Goal: Check status: Check status

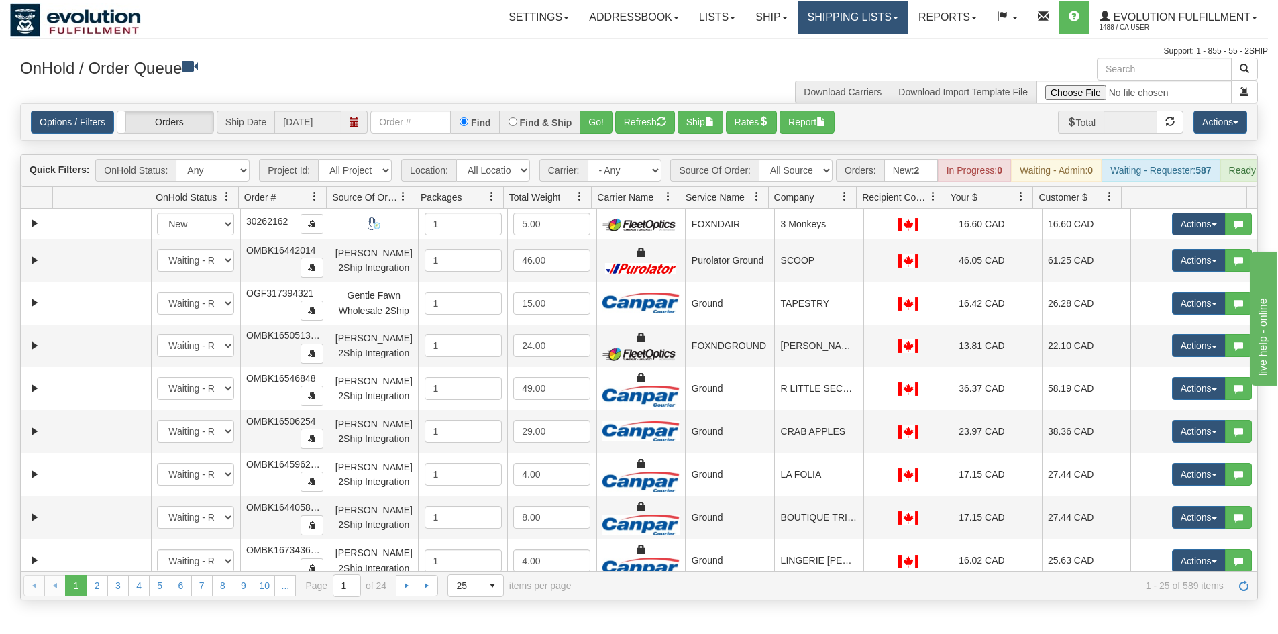
click at [859, 23] on link "Shipping lists" at bounding box center [853, 18] width 111 height 34
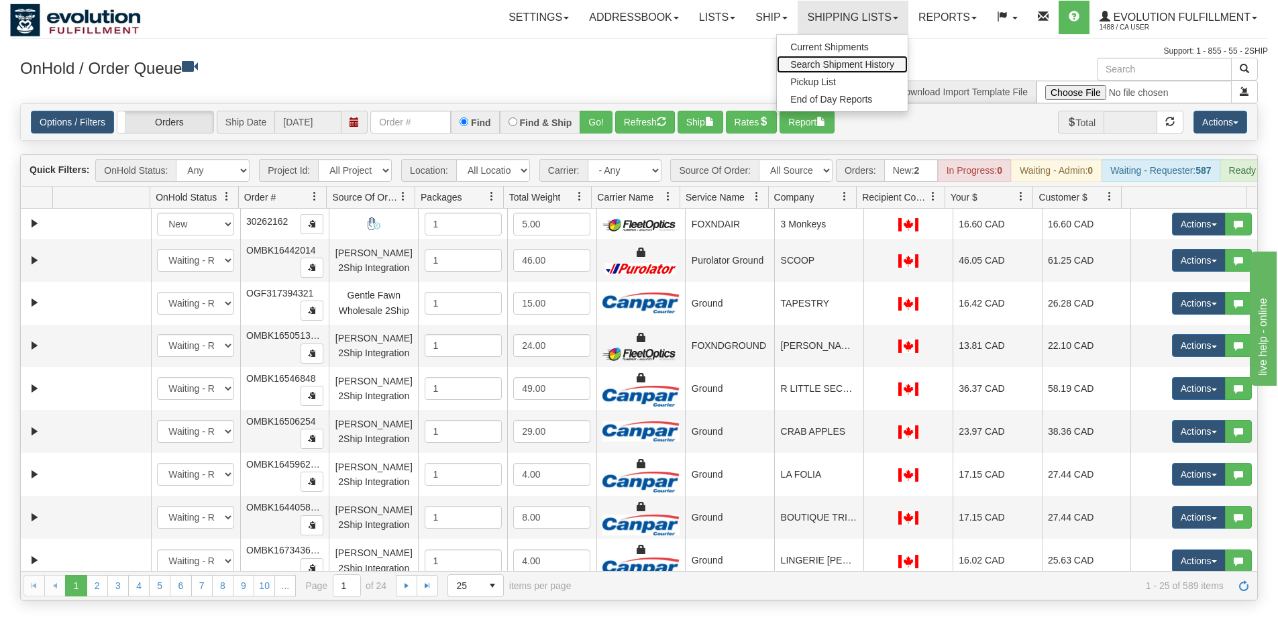
click at [852, 70] on link "Search Shipment History" at bounding box center [842, 64] width 131 height 17
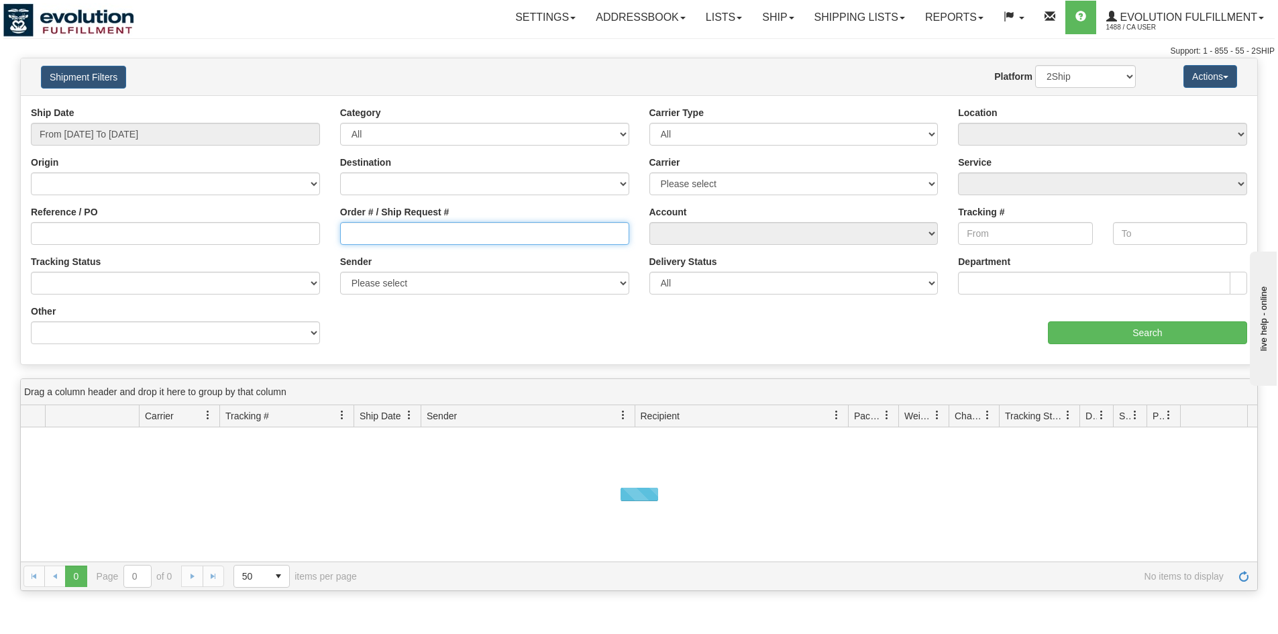
click at [400, 239] on input "Order # / Ship Request #" at bounding box center [484, 233] width 289 height 23
paste input "BB.2189"
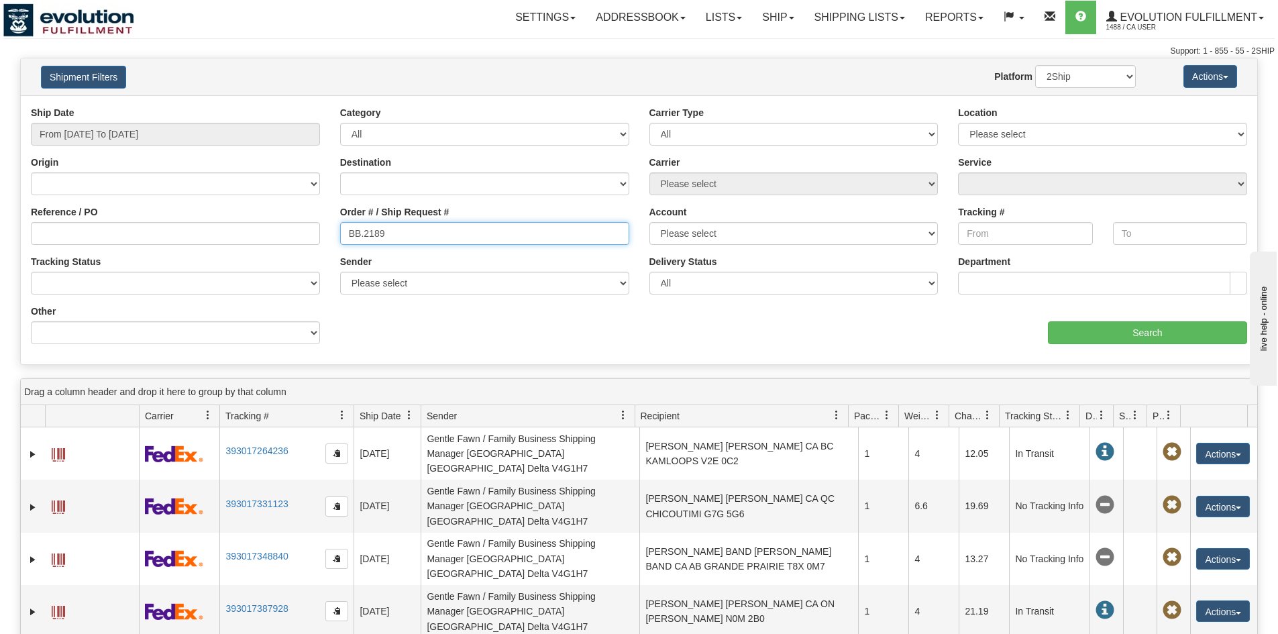
type input "BB.2189"
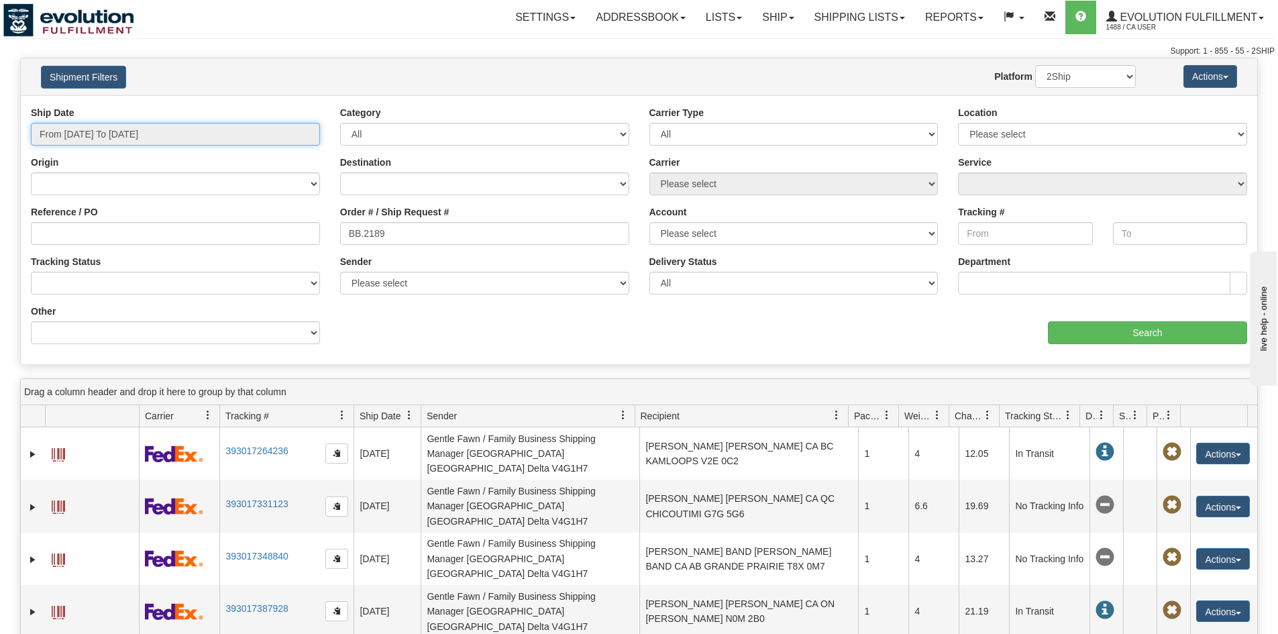
click at [123, 140] on input "From 09/09/2025 To 09/10/2025" at bounding box center [175, 134] width 289 height 23
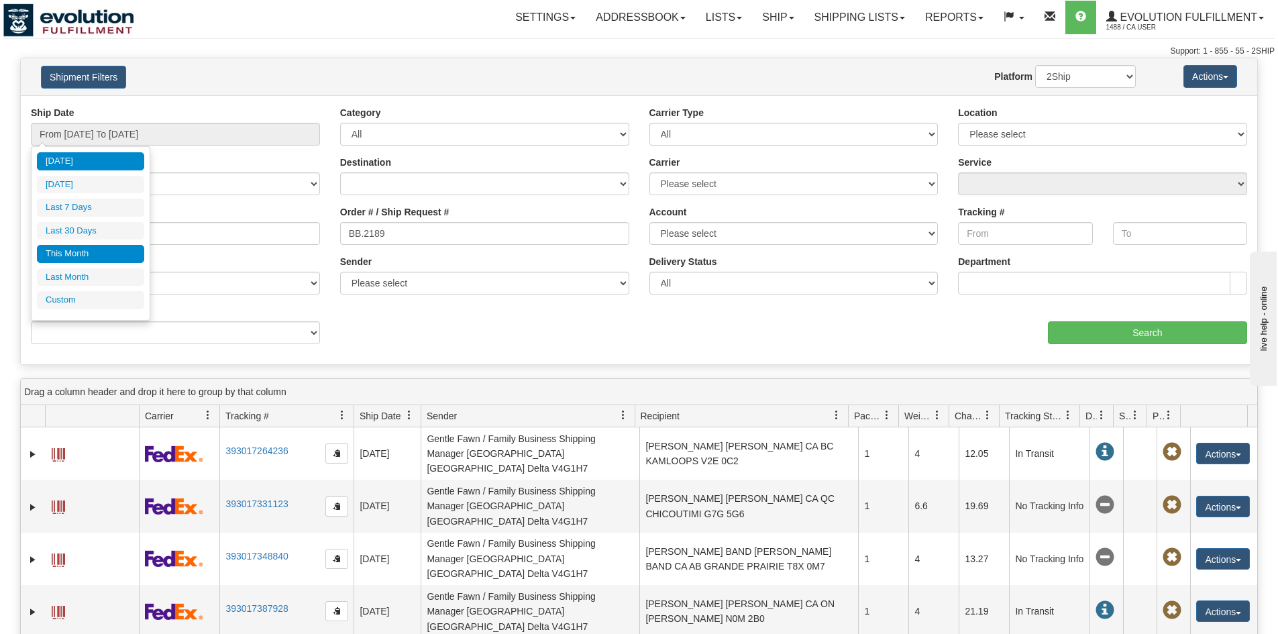
click at [81, 257] on li "This Month" at bounding box center [90, 254] width 107 height 18
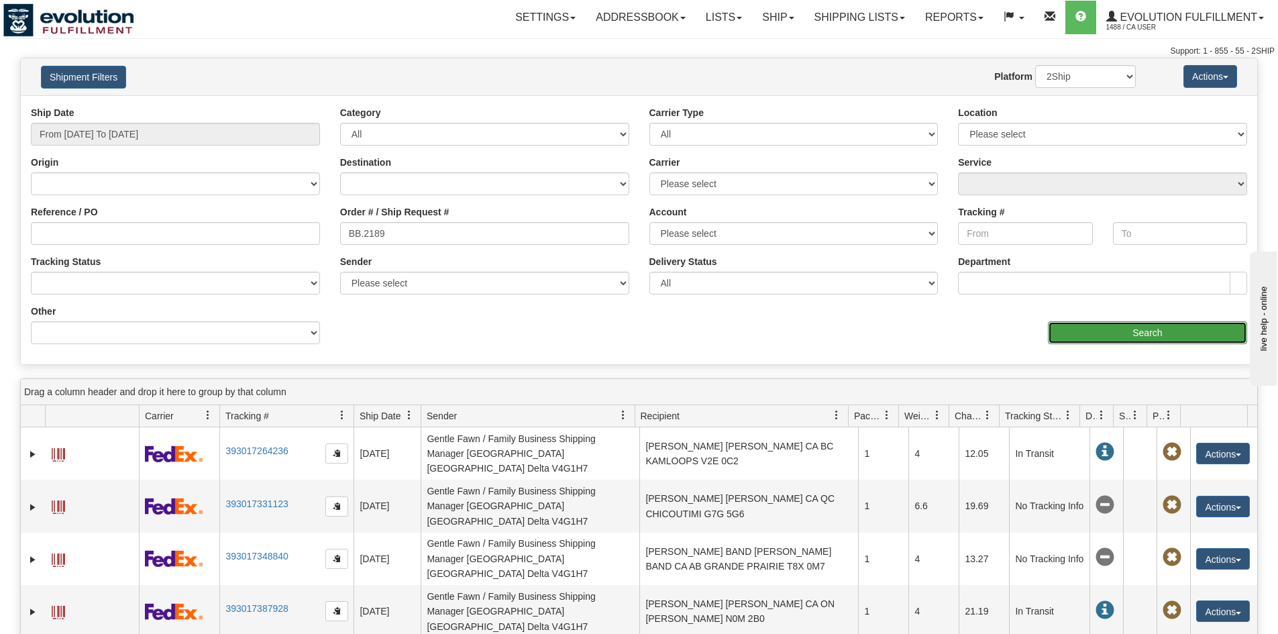
click at [1116, 324] on input "Search" at bounding box center [1147, 332] width 199 height 23
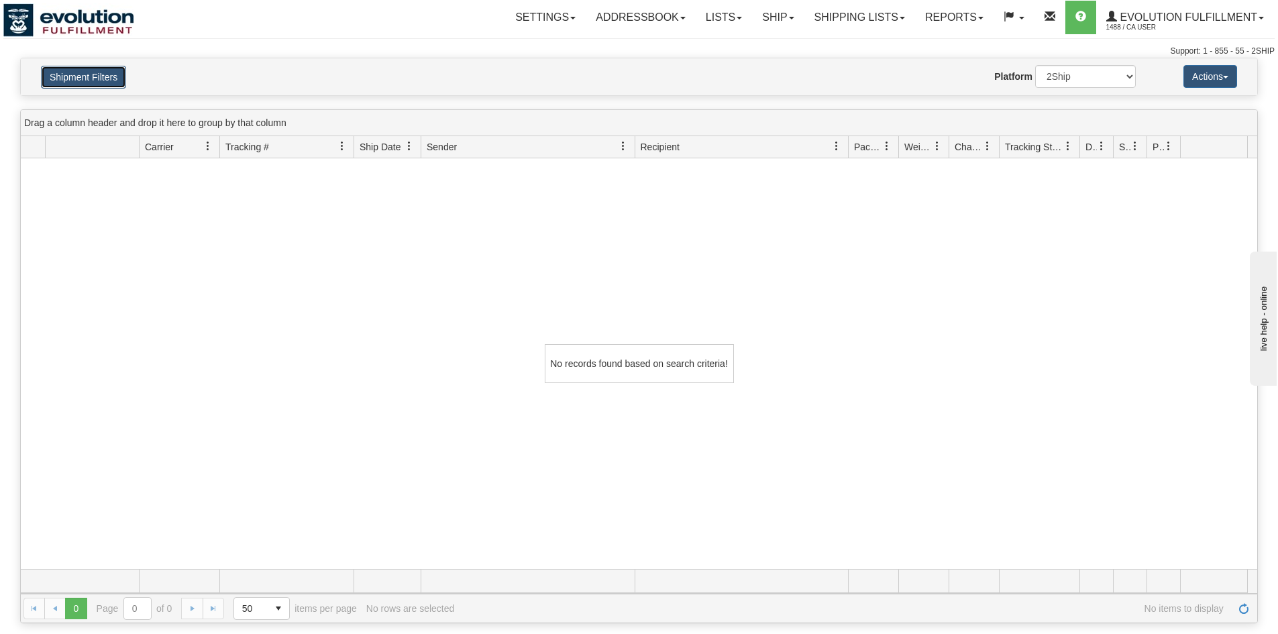
click at [109, 82] on button "Shipment Filters" at bounding box center [83, 77] width 85 height 23
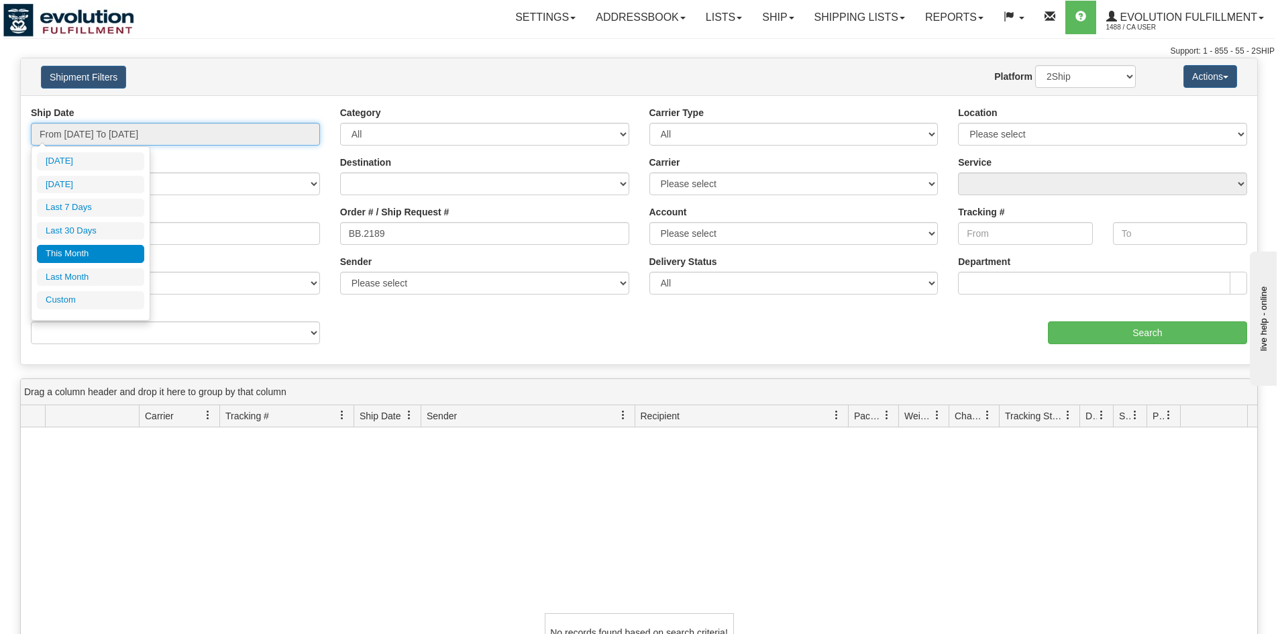
click at [144, 141] on input "From 09/01/2025 To 09/30/2025" at bounding box center [175, 134] width 289 height 23
click at [95, 277] on li "Last Month" at bounding box center [90, 277] width 107 height 18
type input "From 08/01/2025 To 08/31/2025"
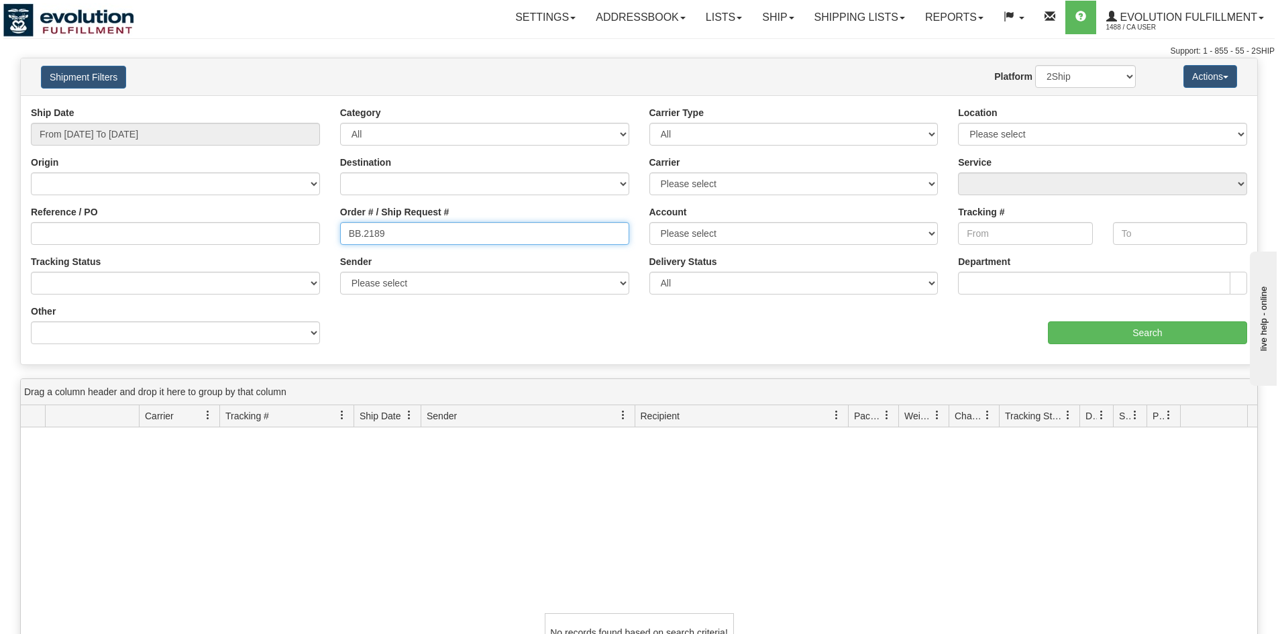
click at [390, 231] on input "BB.2189" at bounding box center [484, 233] width 289 height 23
click at [436, 227] on input "BB.2189" at bounding box center [484, 233] width 289 height 23
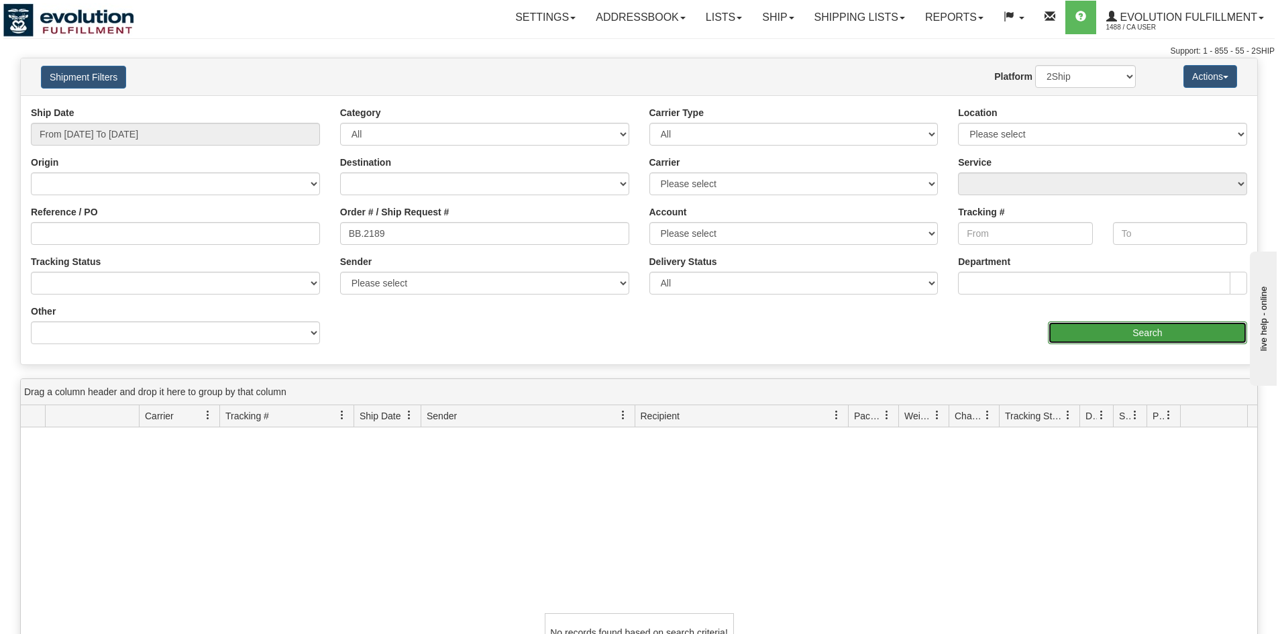
click at [1070, 329] on input "Search" at bounding box center [1147, 332] width 199 height 23
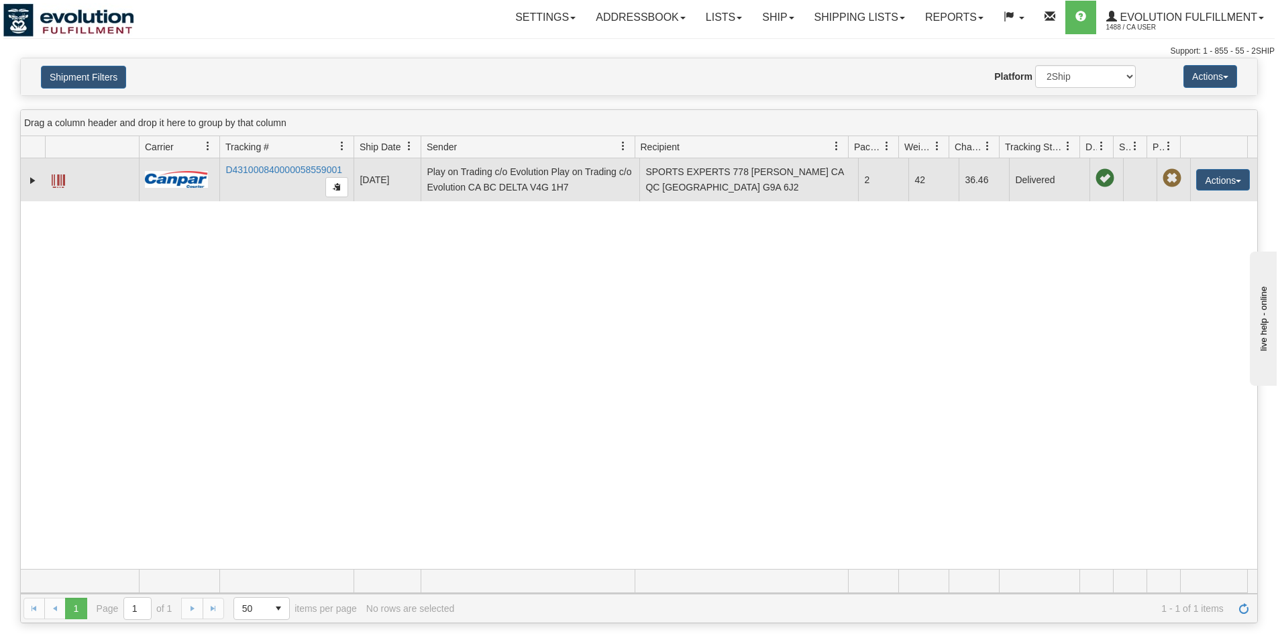
click at [58, 182] on span at bounding box center [58, 180] width 13 height 13
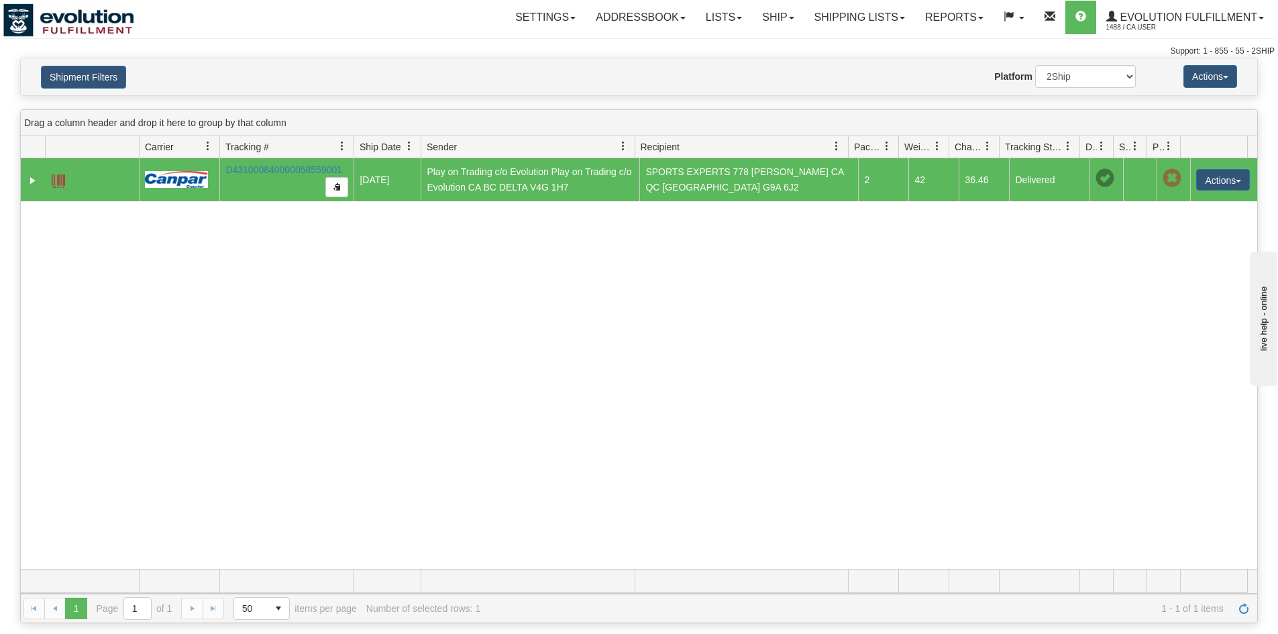
click at [1053, 219] on div "31529974 1488 D431000840000058559001 08/26/2025 08/26/2025 02:31:04 PM Play on …" at bounding box center [639, 363] width 1236 height 411
